Goal: Task Accomplishment & Management: Use online tool/utility

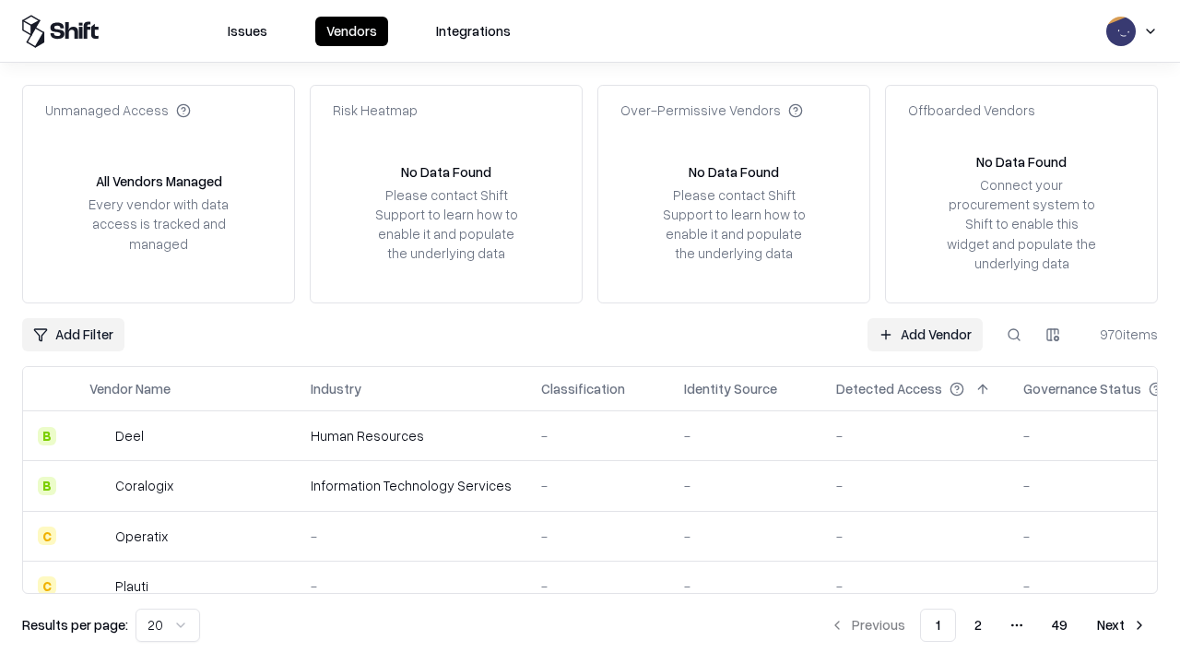
click at [925, 334] on link "Add Vendor" at bounding box center [924, 334] width 115 height 33
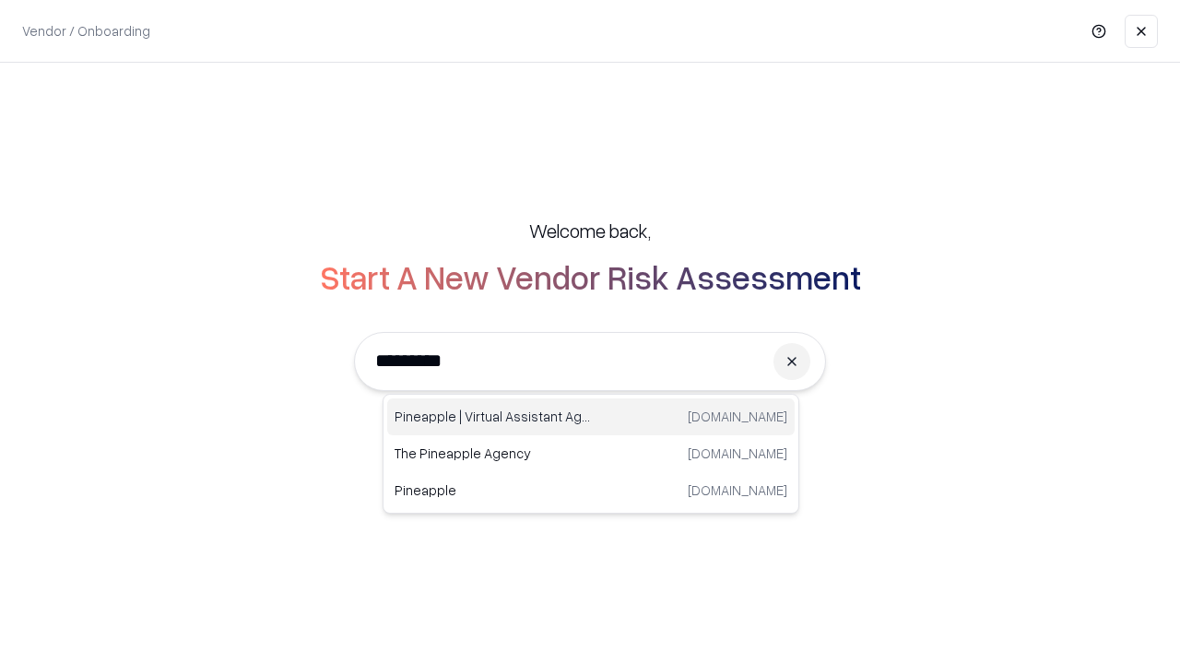
click at [591, 417] on div "Pineapple | Virtual Assistant Agency [DOMAIN_NAME]" at bounding box center [590, 416] width 407 height 37
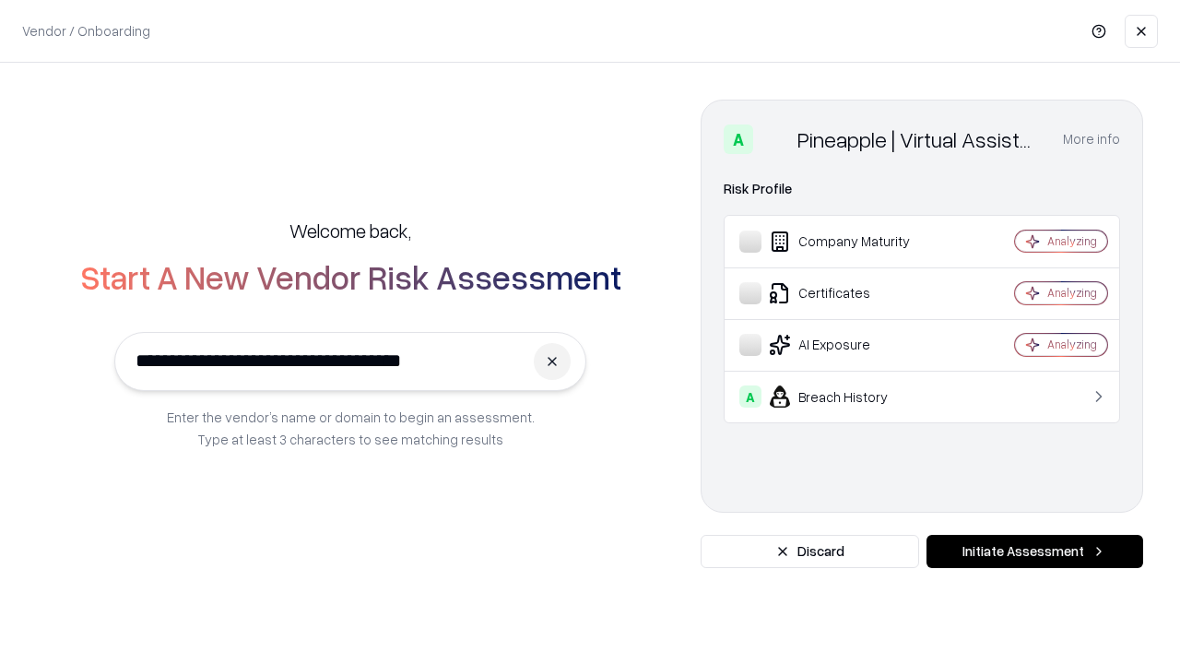
type input "**********"
click at [1034, 551] on button "Initiate Assessment" at bounding box center [1034, 551] width 217 height 33
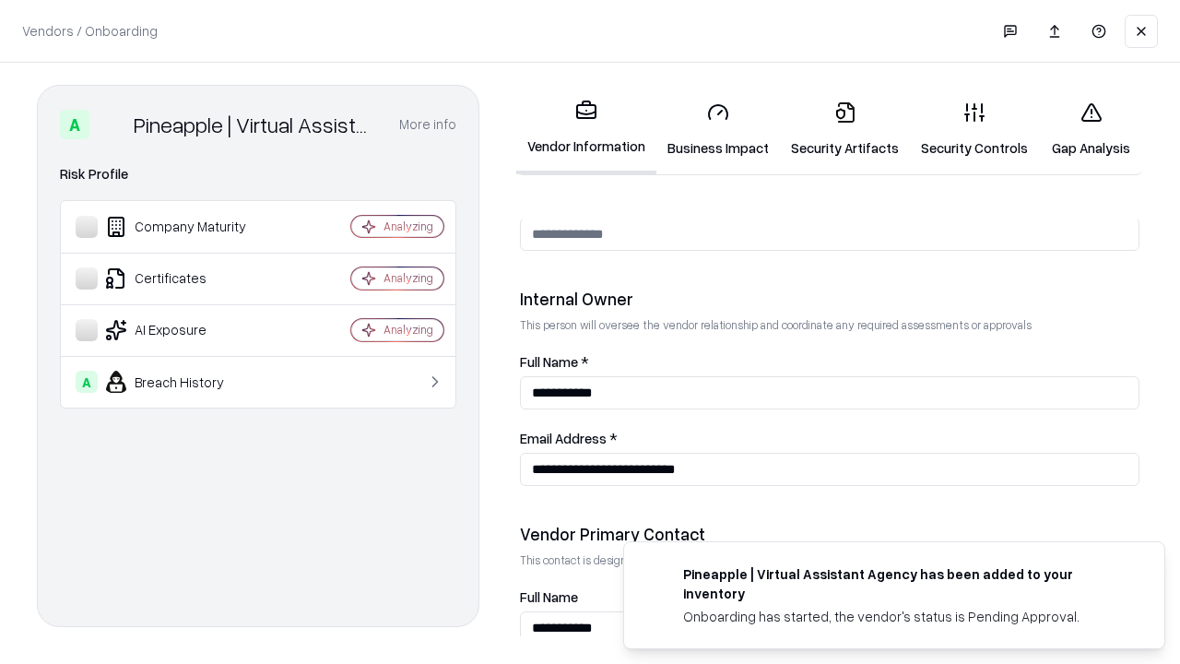
scroll to position [955, 0]
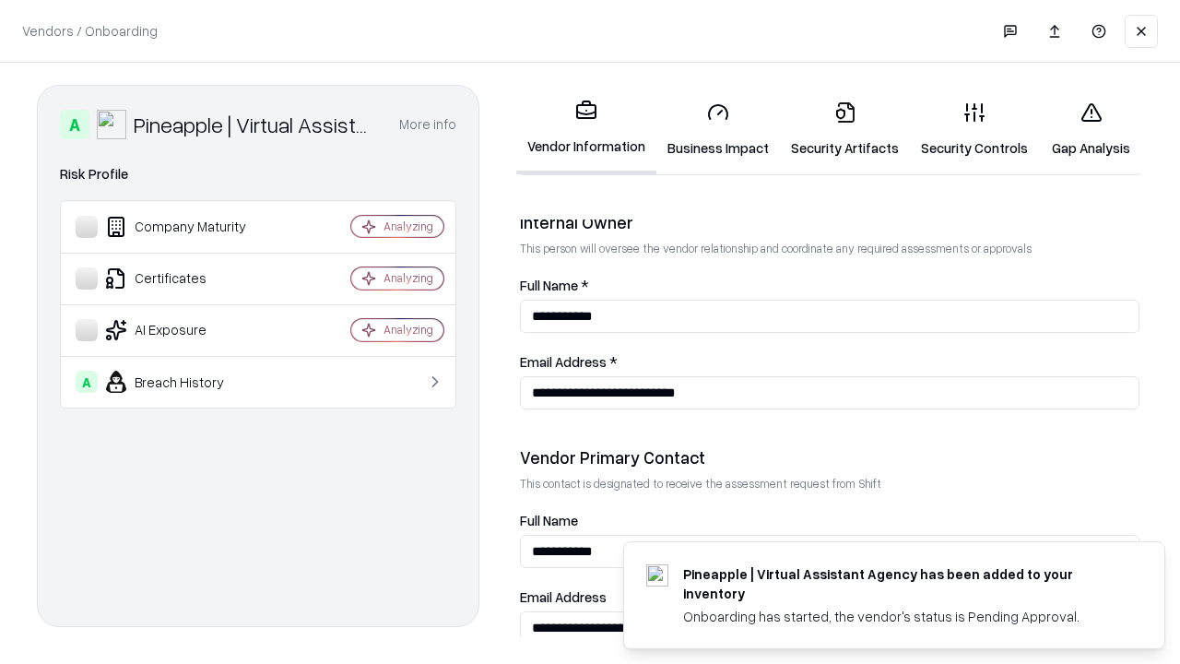
click at [718, 129] on link "Business Impact" at bounding box center [718, 130] width 124 height 86
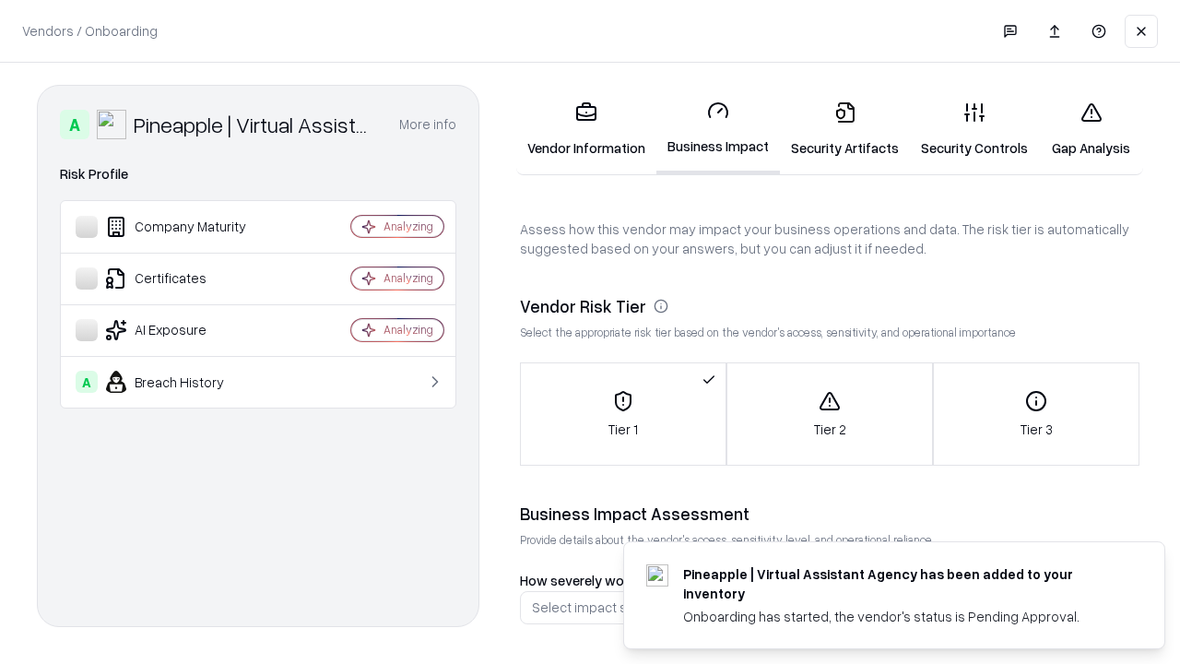
click at [1091, 129] on link "Gap Analysis" at bounding box center [1091, 130] width 104 height 86
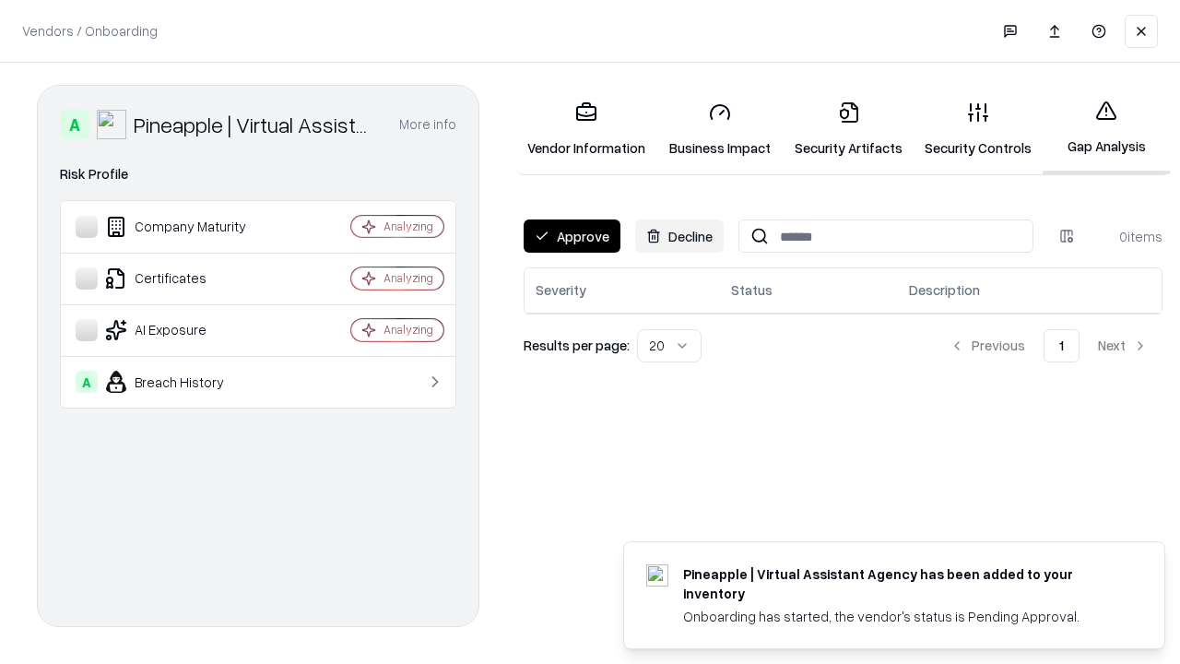
click at [572, 236] on button "Approve" at bounding box center [572, 235] width 97 height 33
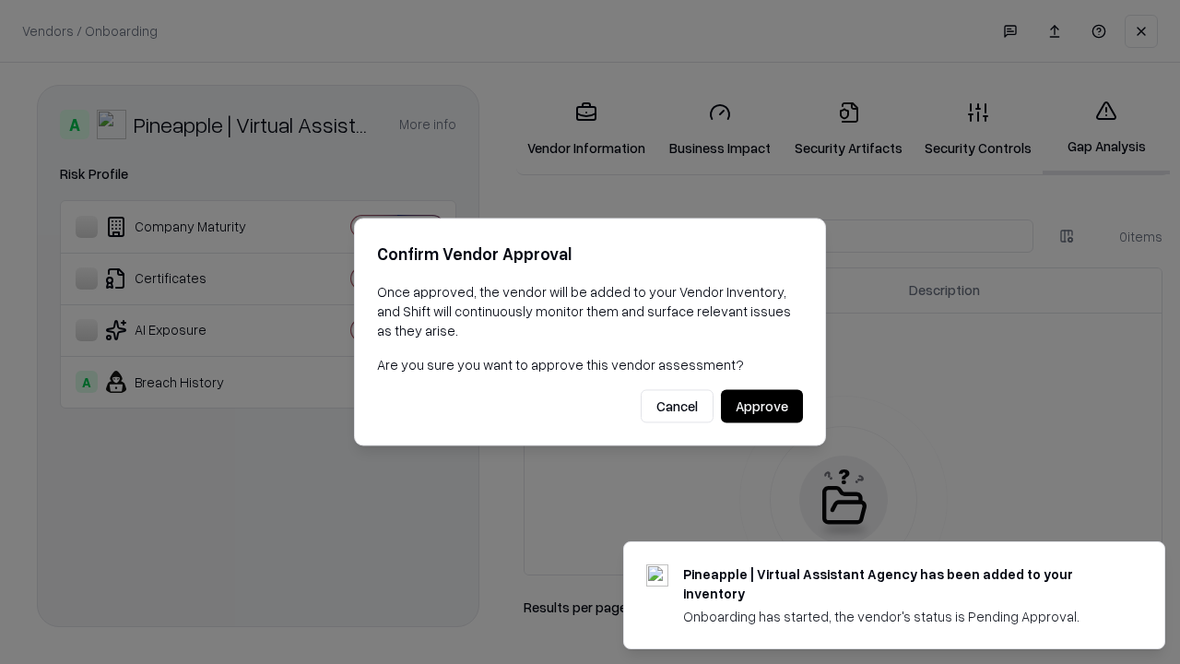
click at [761, 406] on button "Approve" at bounding box center [762, 406] width 82 height 33
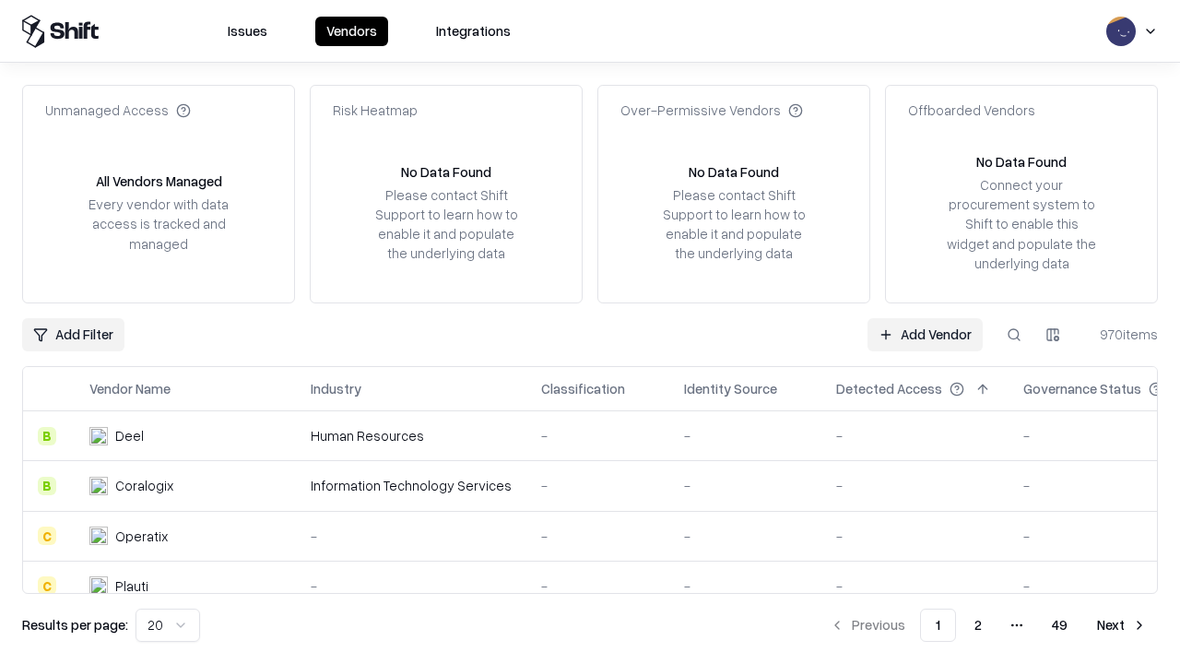
type input "**********"
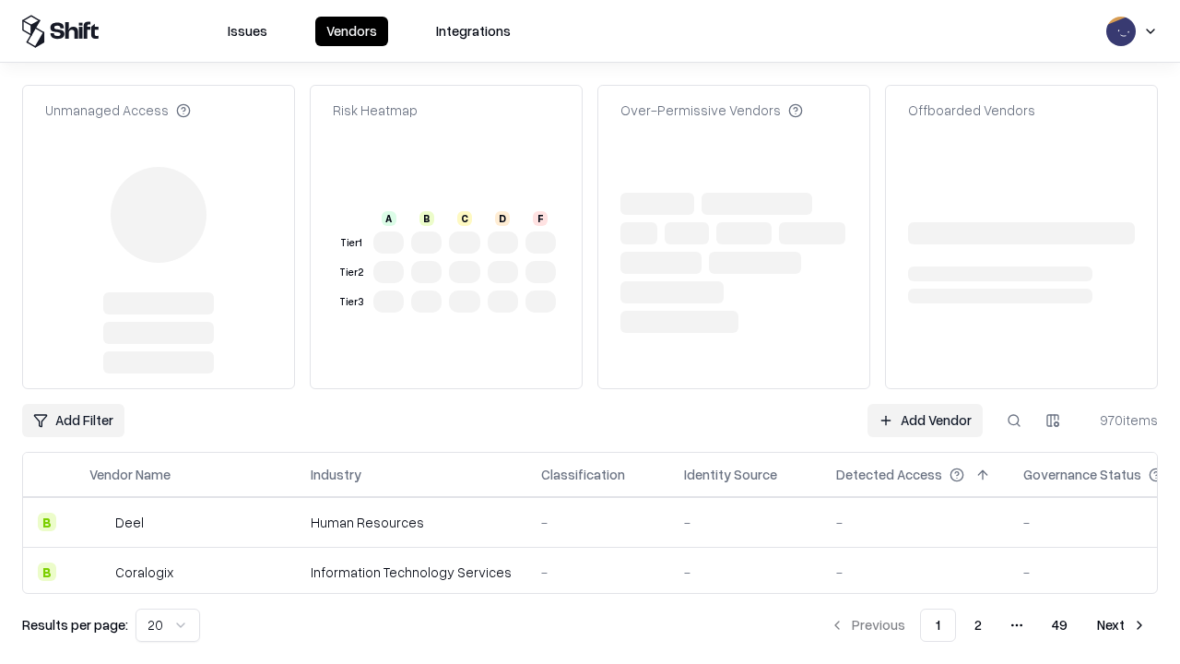
click at [925, 404] on link "Add Vendor" at bounding box center [924, 420] width 115 height 33
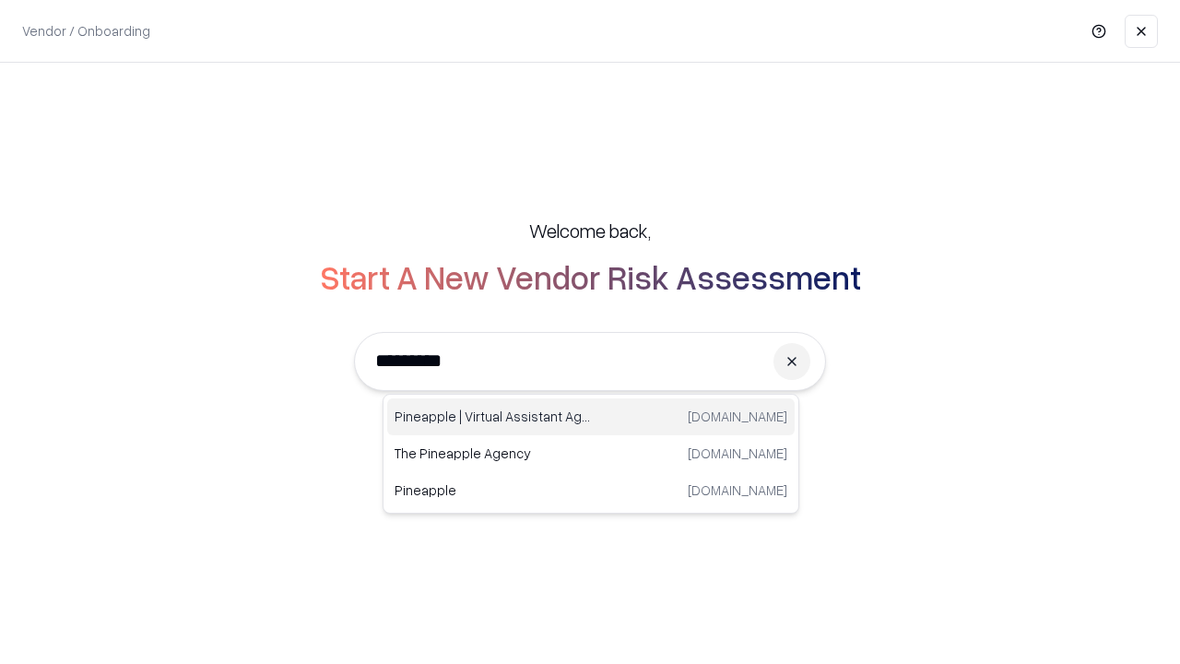
click at [591, 417] on div "Pineapple | Virtual Assistant Agency [DOMAIN_NAME]" at bounding box center [590, 416] width 407 height 37
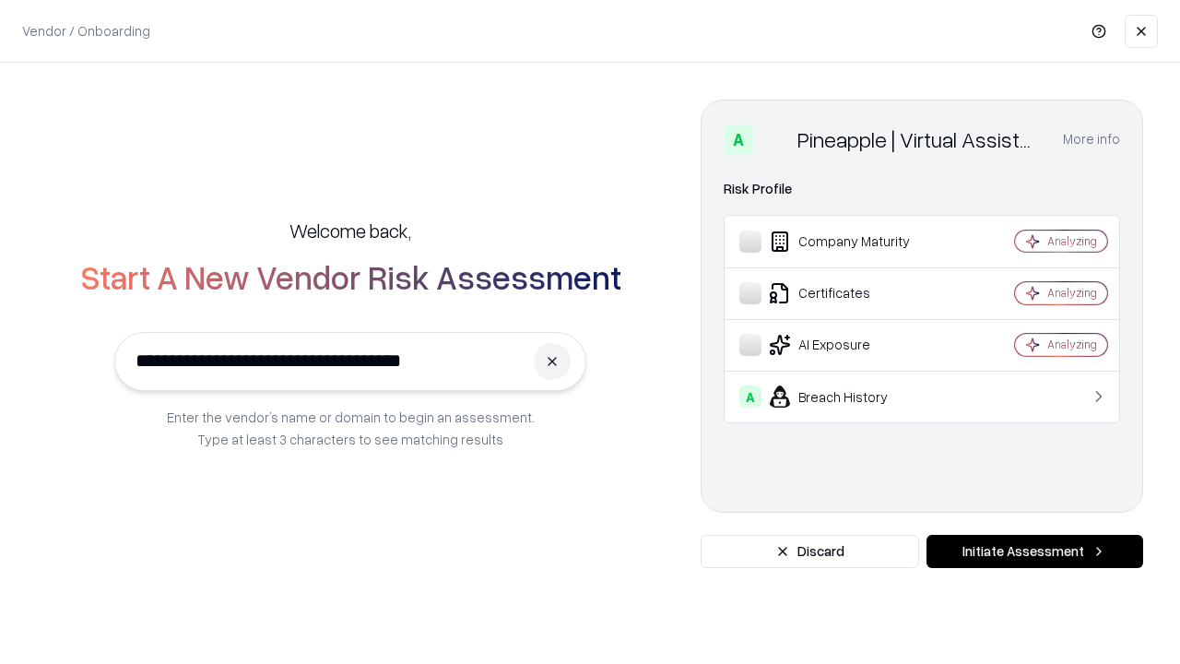
type input "**********"
click at [1034, 551] on button "Initiate Assessment" at bounding box center [1034, 551] width 217 height 33
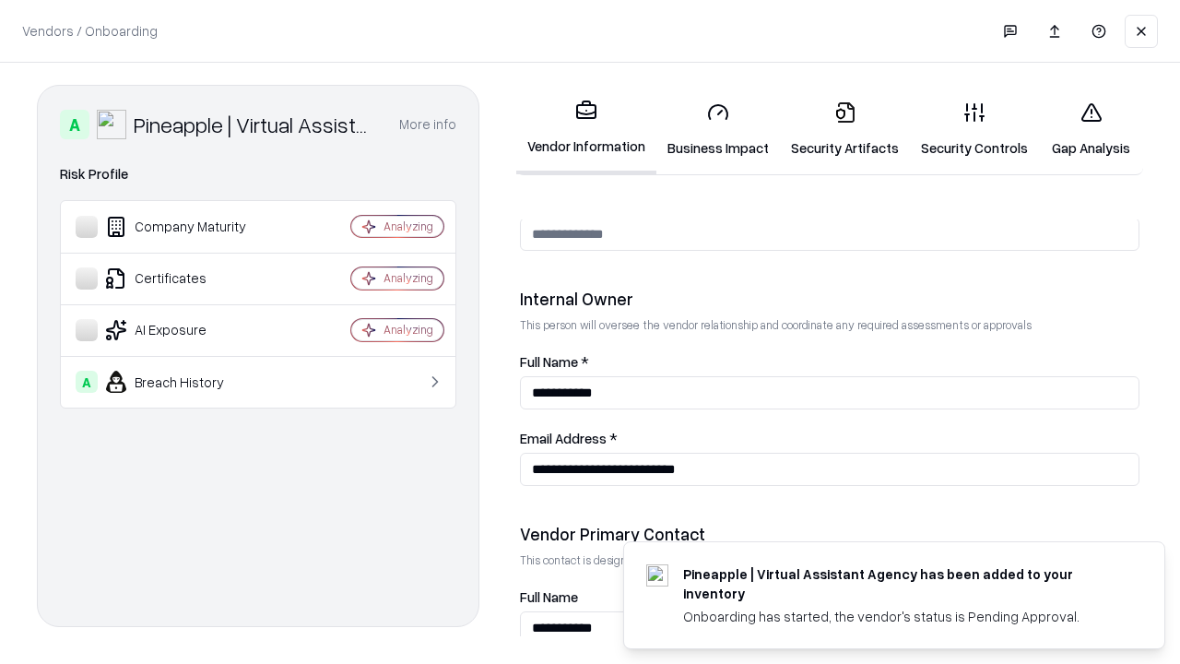
scroll to position [955, 0]
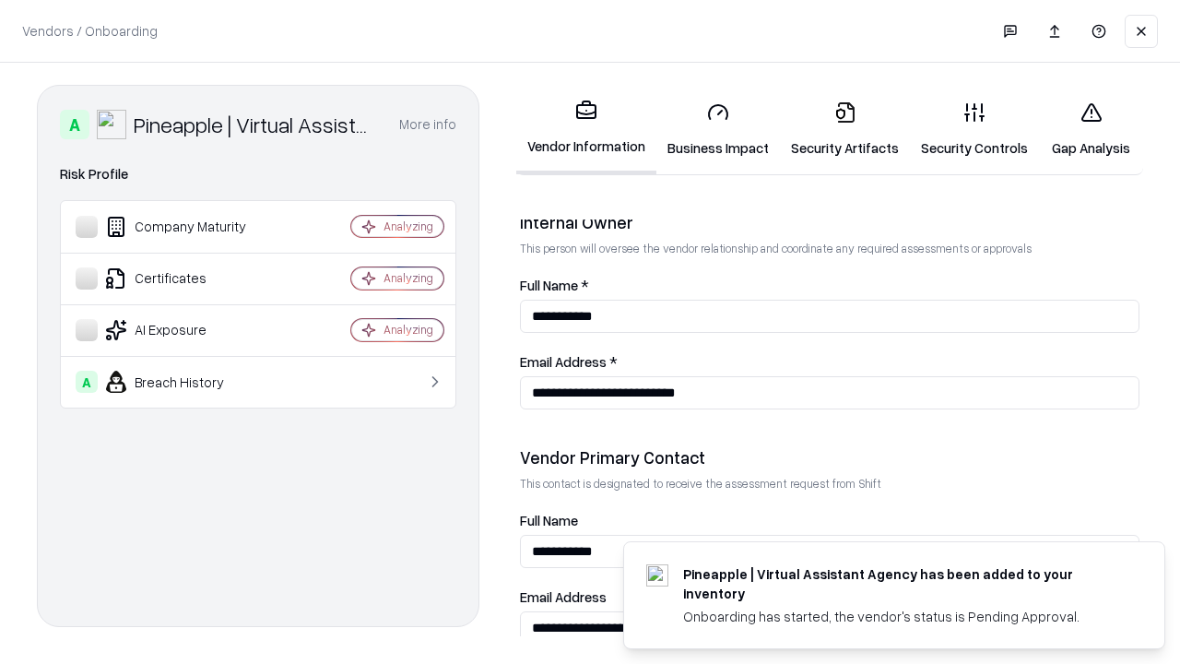
click at [1091, 129] on link "Gap Analysis" at bounding box center [1091, 130] width 104 height 86
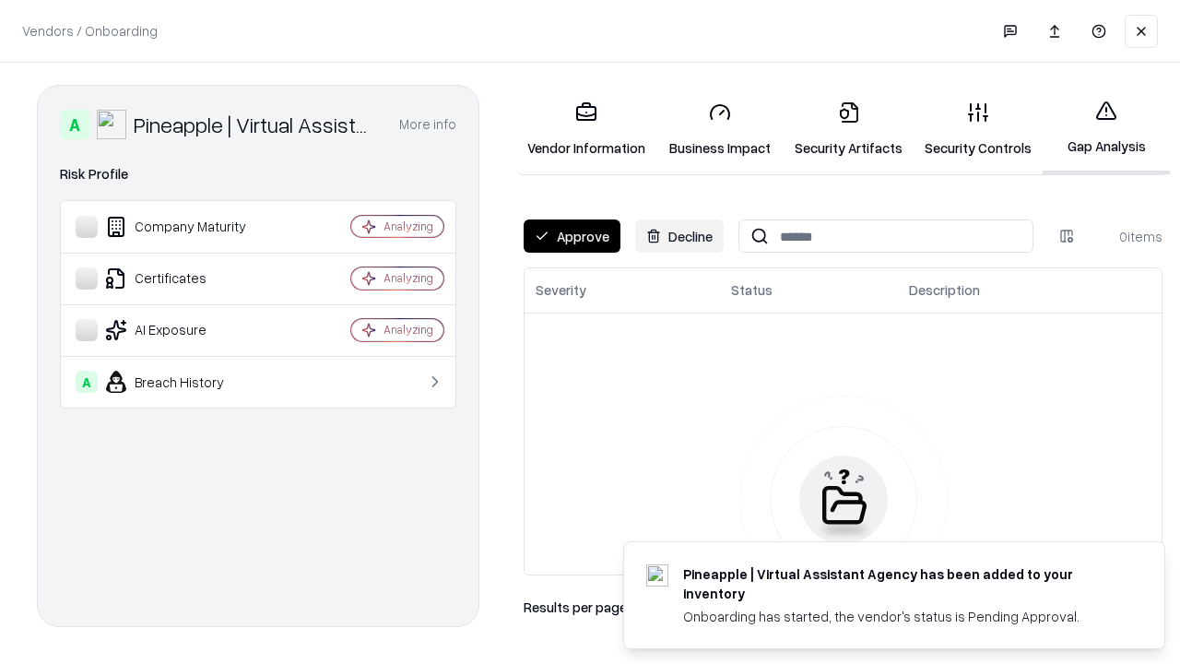
click at [572, 236] on button "Approve" at bounding box center [572, 235] width 97 height 33
